Goal: Task Accomplishment & Management: Manage account settings

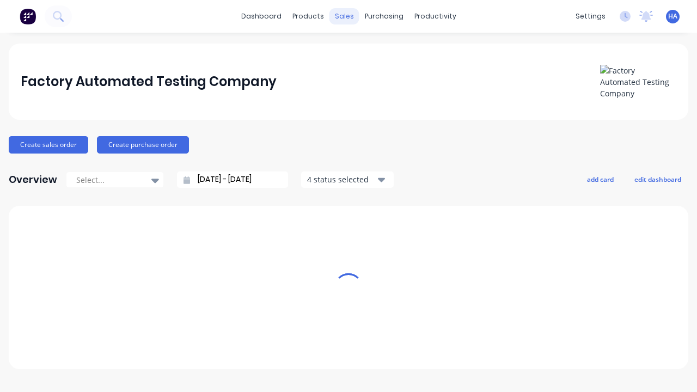
click at [344, 16] on div "sales" at bounding box center [345, 16] width 30 height 16
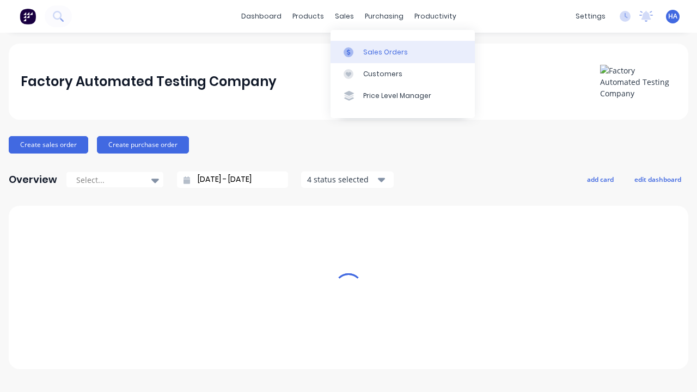
click at [403, 52] on div "Sales Orders" at bounding box center [385, 52] width 45 height 10
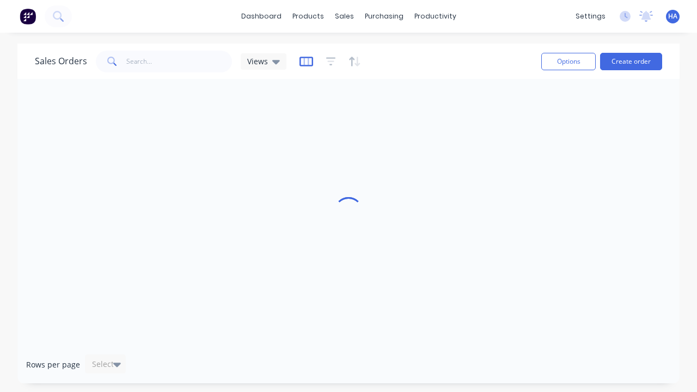
click at [305, 61] on icon "button" at bounding box center [307, 61] width 14 height 11
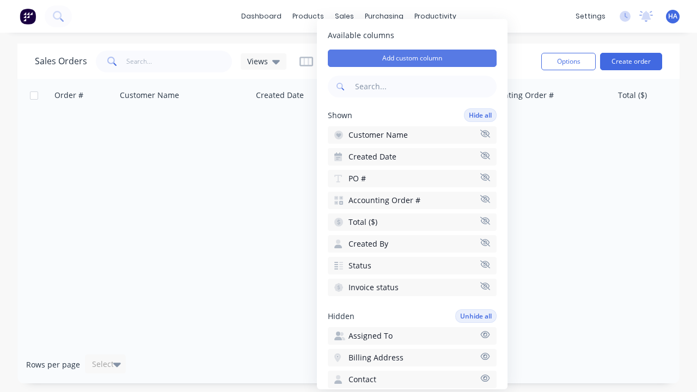
click at [412, 58] on button "Add custom column" at bounding box center [412, 58] width 169 height 17
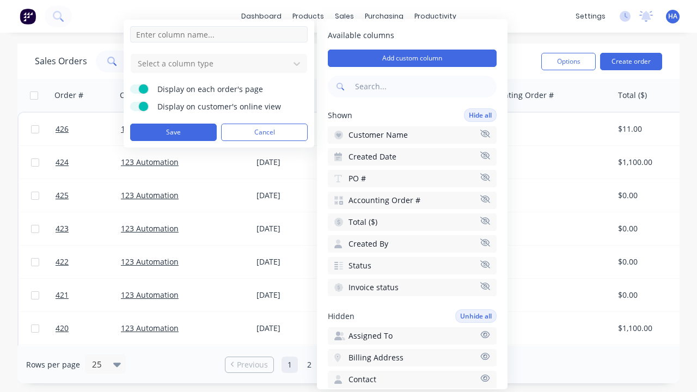
click at [219, 34] on input at bounding box center [219, 34] width 178 height 16
type input "New Custom Phone Column"
click at [210, 63] on div at bounding box center [210, 64] width 147 height 14
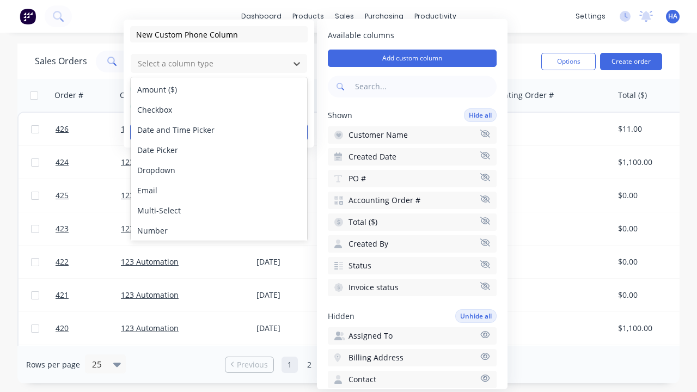
click at [219, 241] on div "Phone" at bounding box center [219, 251] width 176 height 20
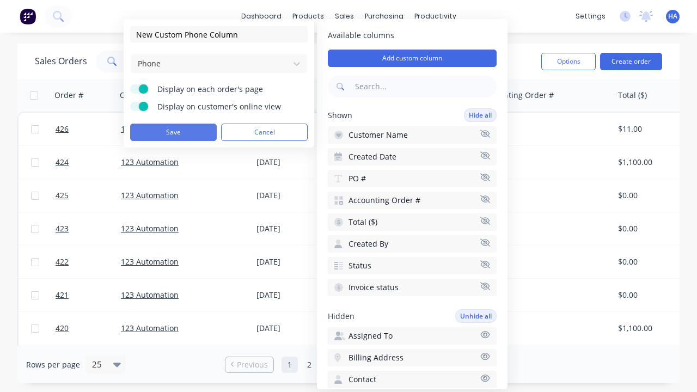
click at [173, 132] on button "Save" at bounding box center [173, 132] width 87 height 17
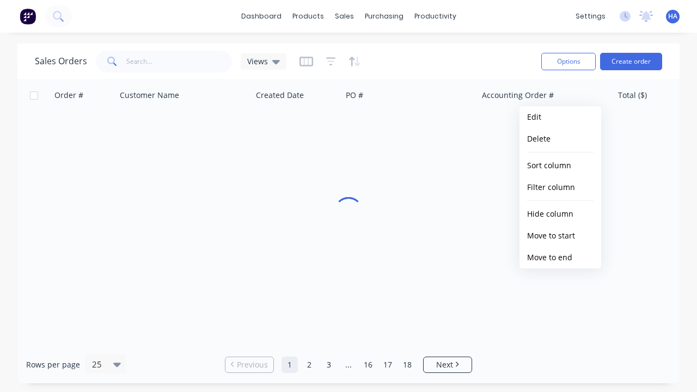
scroll to position [0, 521]
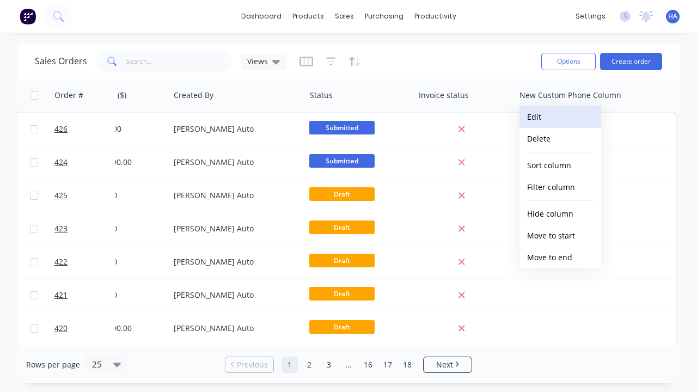
click at [561, 117] on button "Edit" at bounding box center [561, 117] width 82 height 22
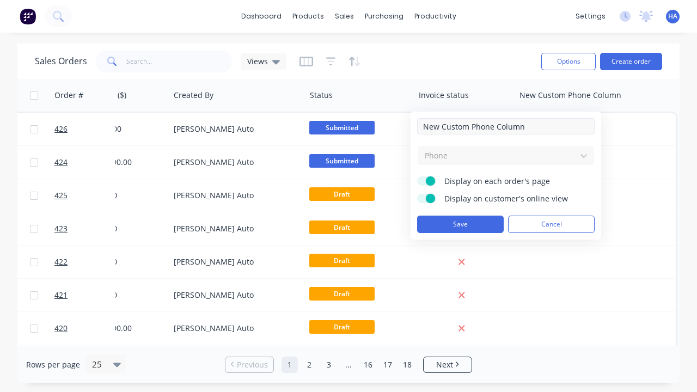
click at [506, 126] on input "New Custom Phone Column" at bounding box center [506, 126] width 178 height 16
type input "New Custom Phone Column - Updated"
click at [460, 224] on button "Save" at bounding box center [460, 224] width 87 height 17
